Goal: Find specific page/section: Find specific page/section

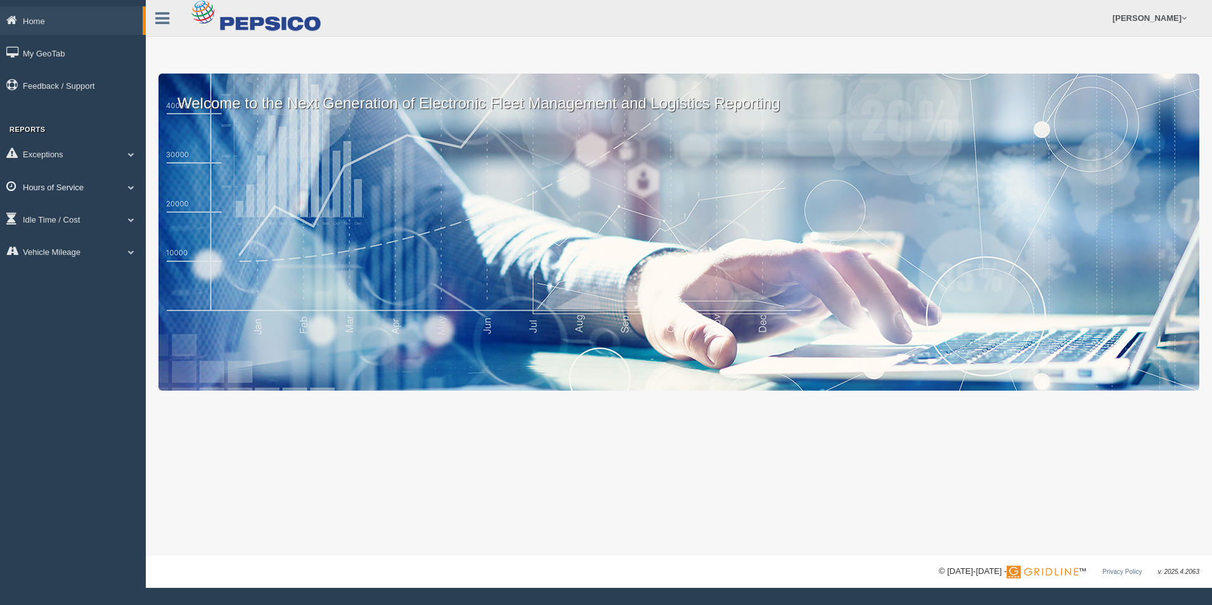
click at [126, 186] on span at bounding box center [131, 187] width 16 height 6
click at [106, 217] on link "HOS Explanation Reports" at bounding box center [83, 216] width 120 height 23
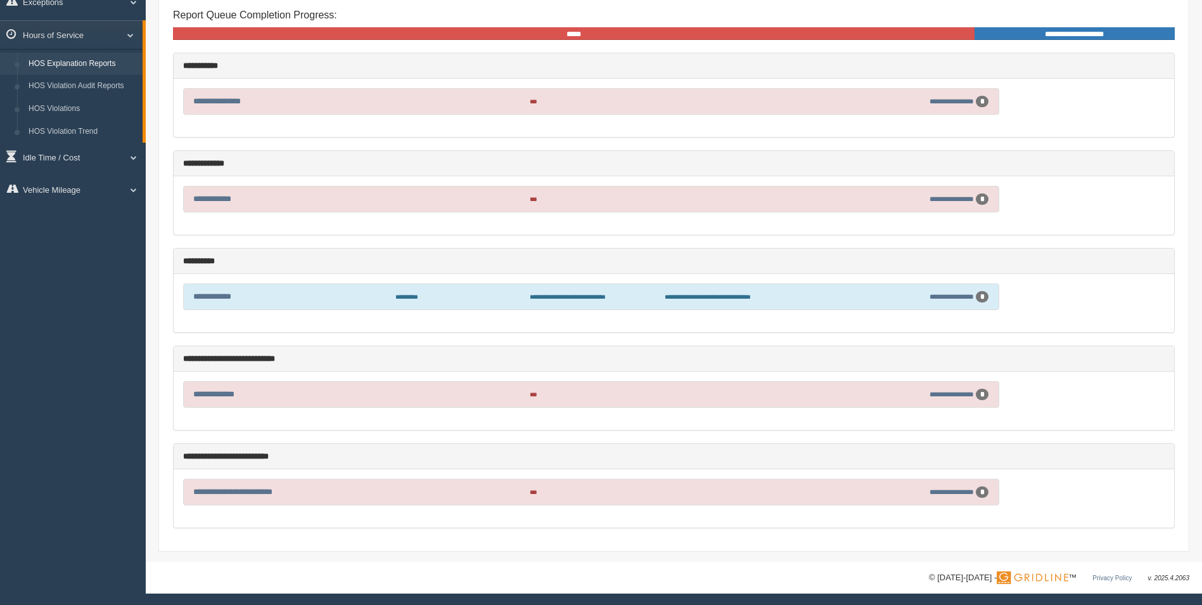
scroll to position [153, 0]
click at [216, 392] on link "**********" at bounding box center [213, 393] width 41 height 8
